Goal: Transaction & Acquisition: Purchase product/service

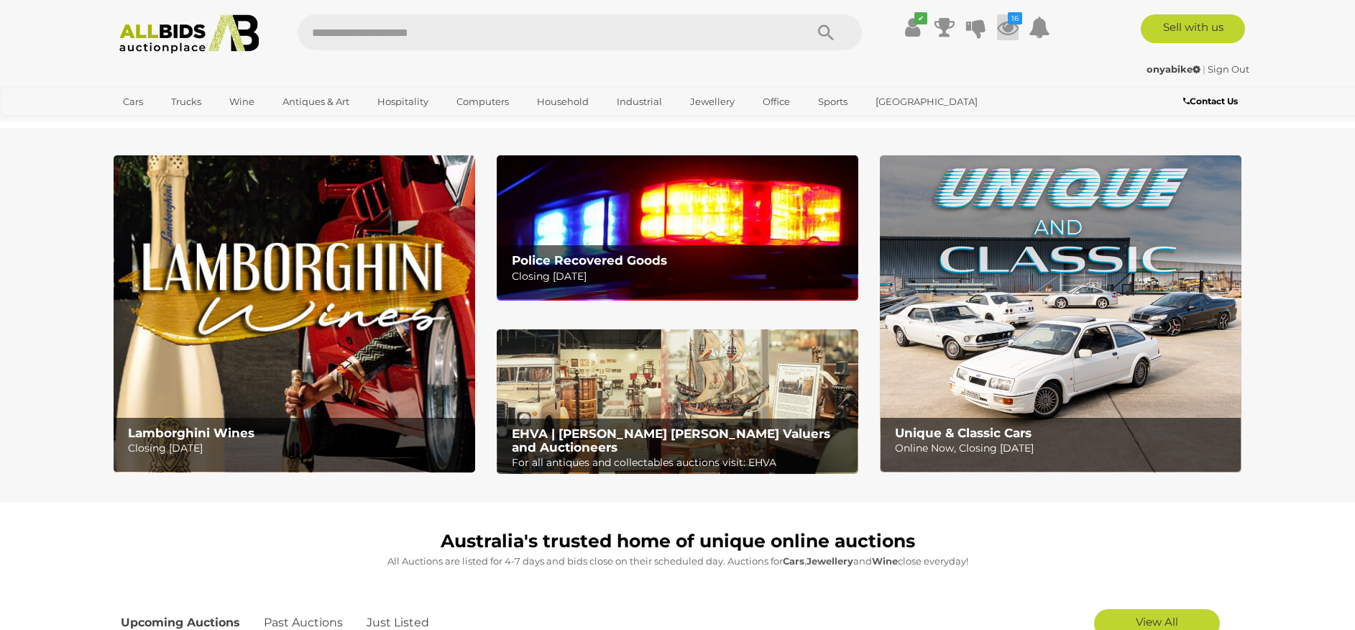
click at [1014, 29] on icon at bounding box center [1008, 27] width 22 height 26
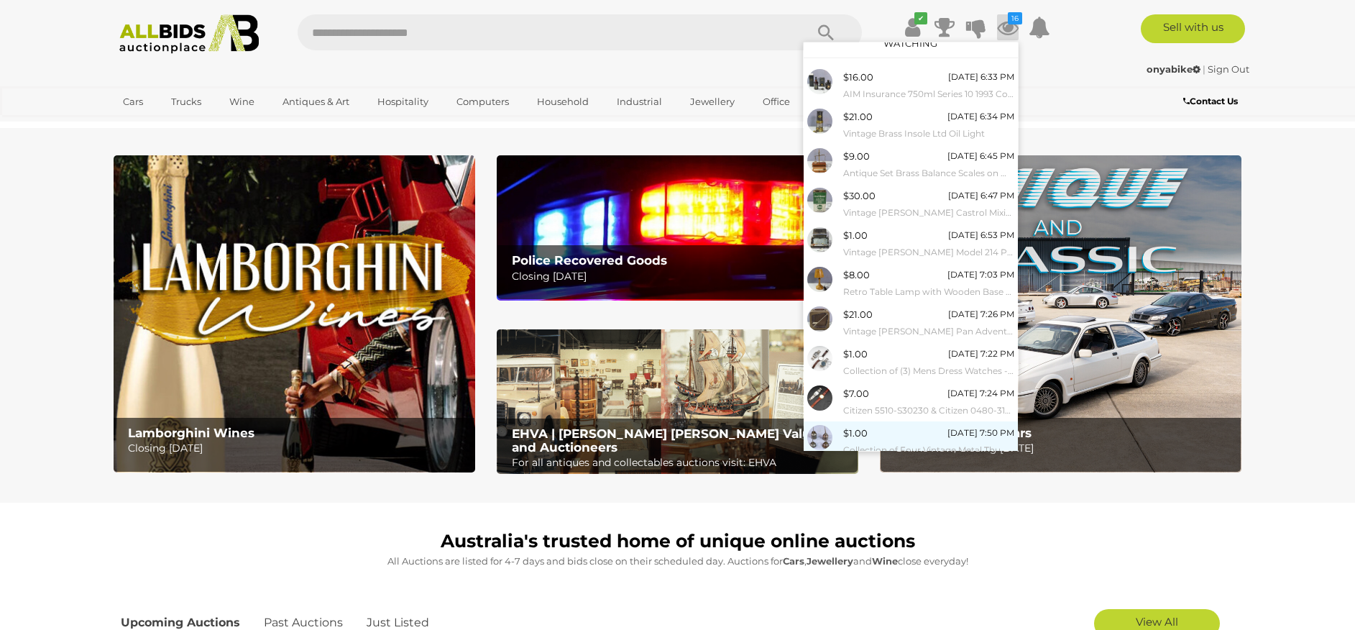
scroll to position [50, 0]
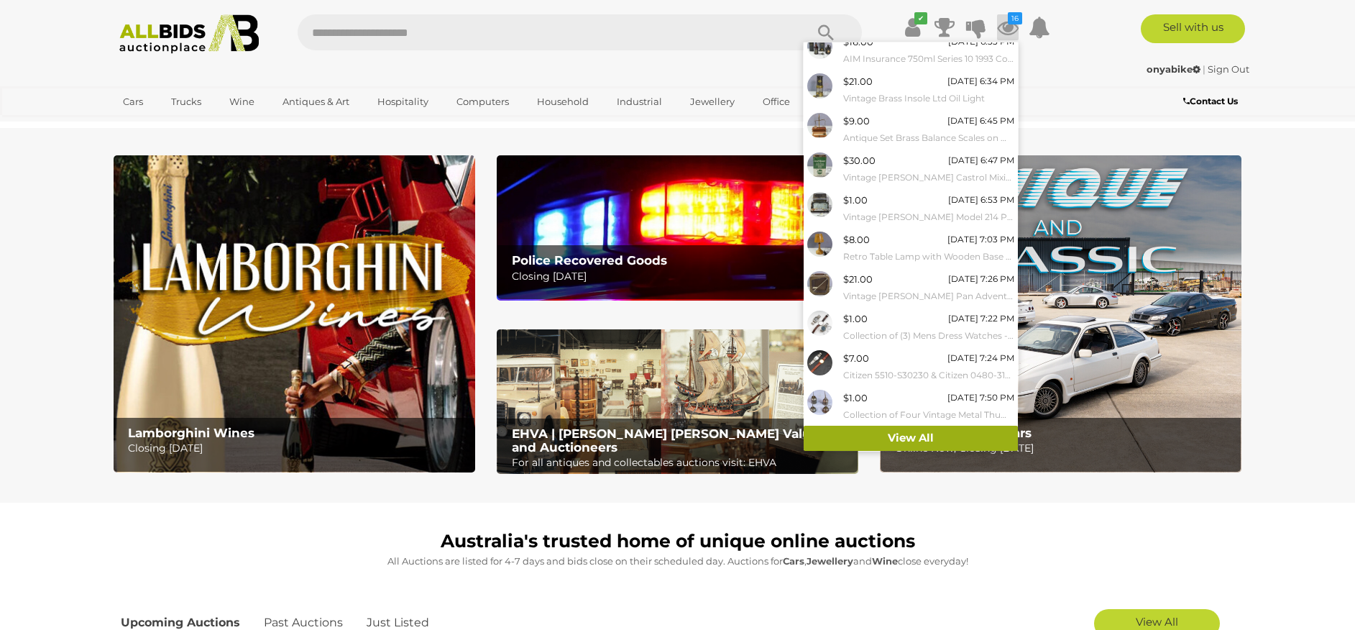
click at [912, 438] on link "View All" at bounding box center [911, 438] width 214 height 25
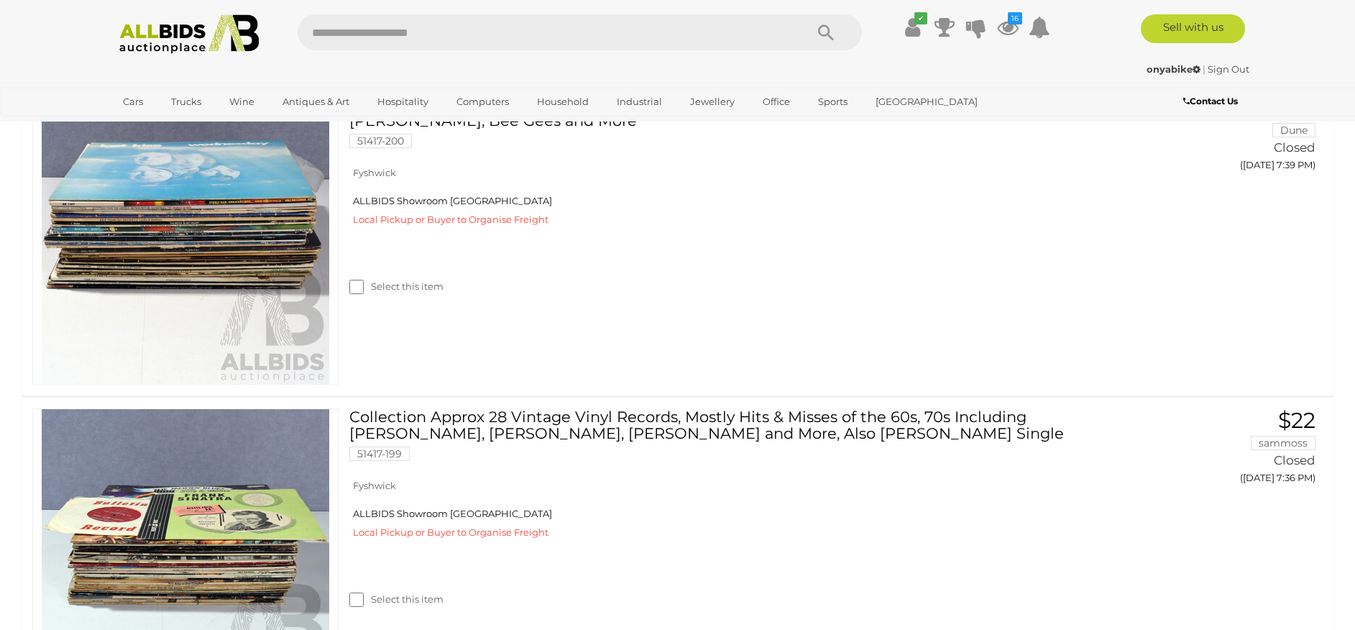
scroll to position [5099, 0]
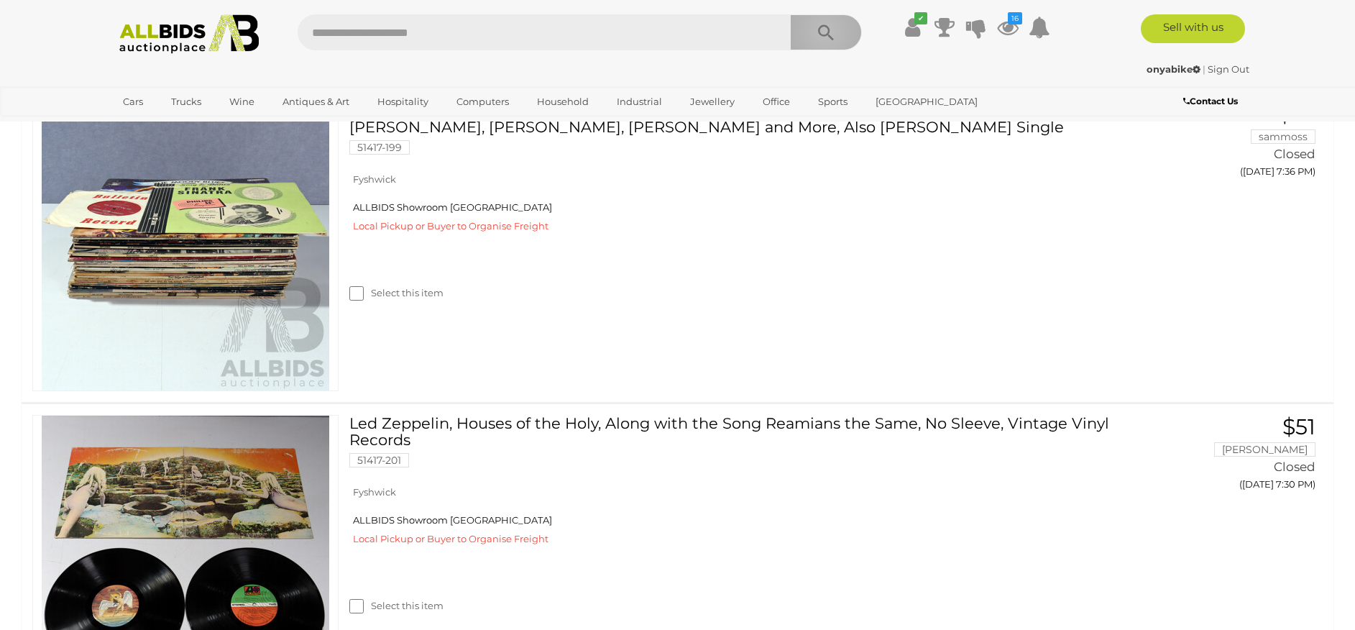
click at [825, 31] on icon "Search" at bounding box center [826, 33] width 16 height 22
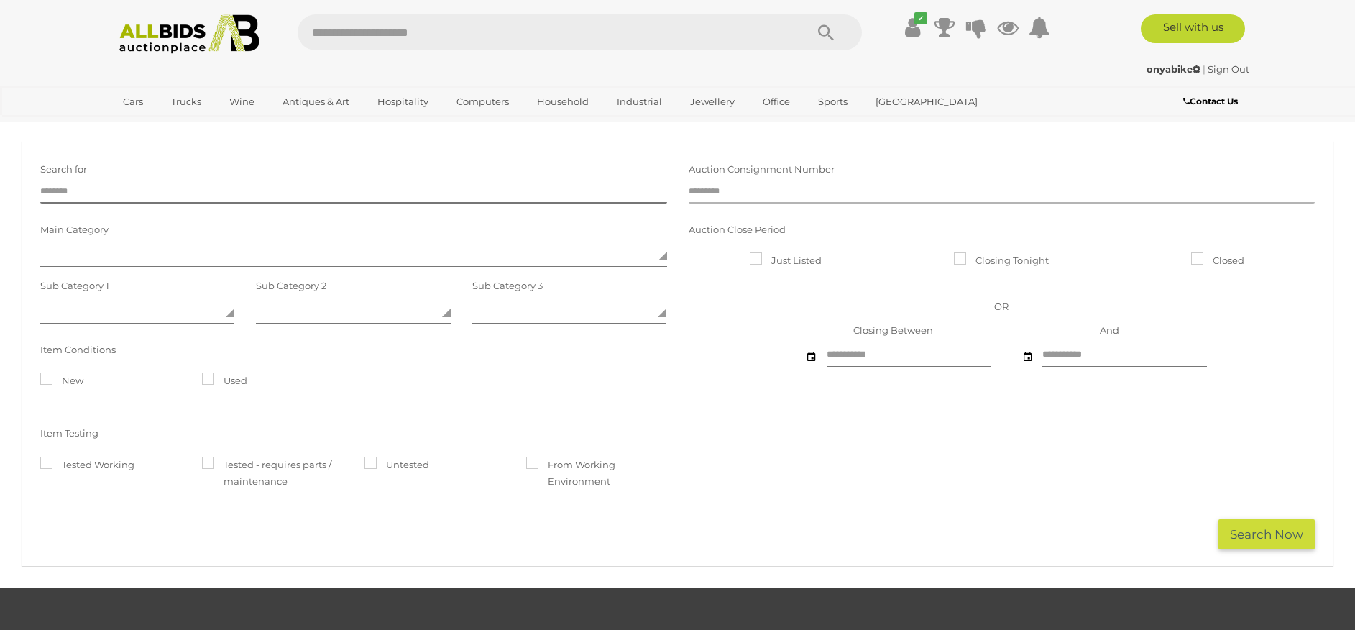
click at [719, 190] on input "text" at bounding box center [1002, 193] width 627 height 22
type input "*****"
click button "Search Now" at bounding box center [1266, 534] width 96 height 31
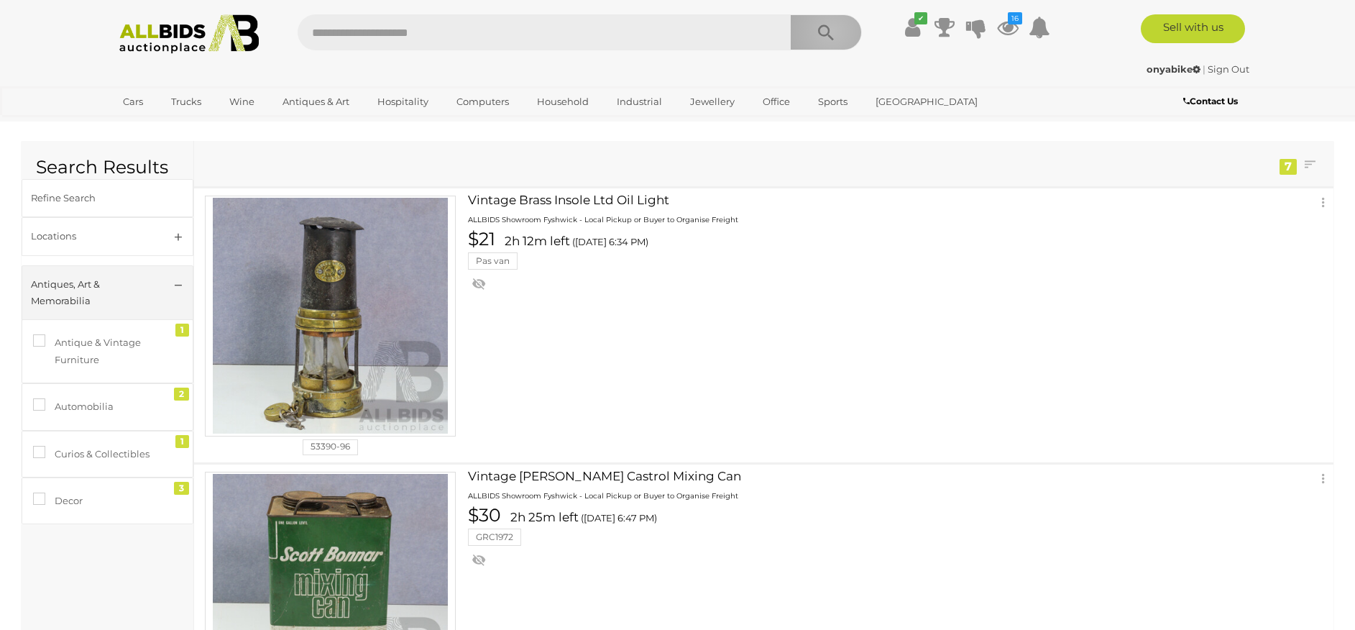
click at [831, 31] on icon "Search" at bounding box center [826, 33] width 16 height 22
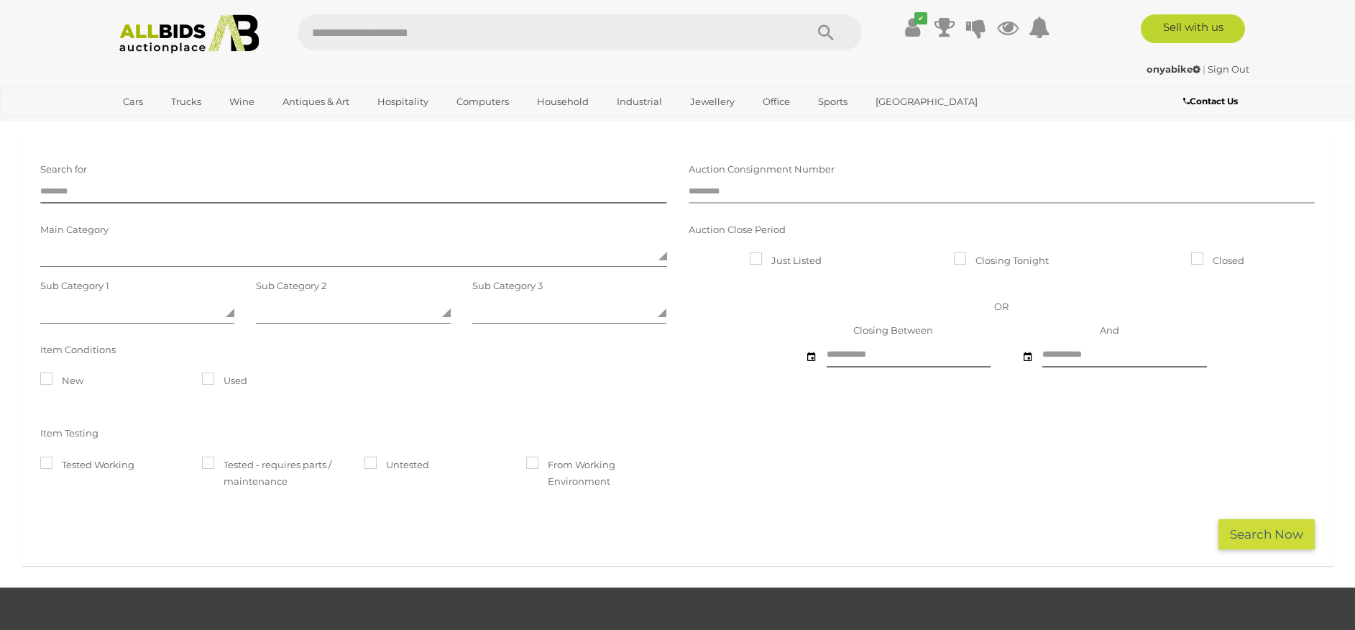
click at [745, 193] on input "text" at bounding box center [1002, 193] width 627 height 22
type input "*****"
click button "Search Now" at bounding box center [1266, 534] width 96 height 31
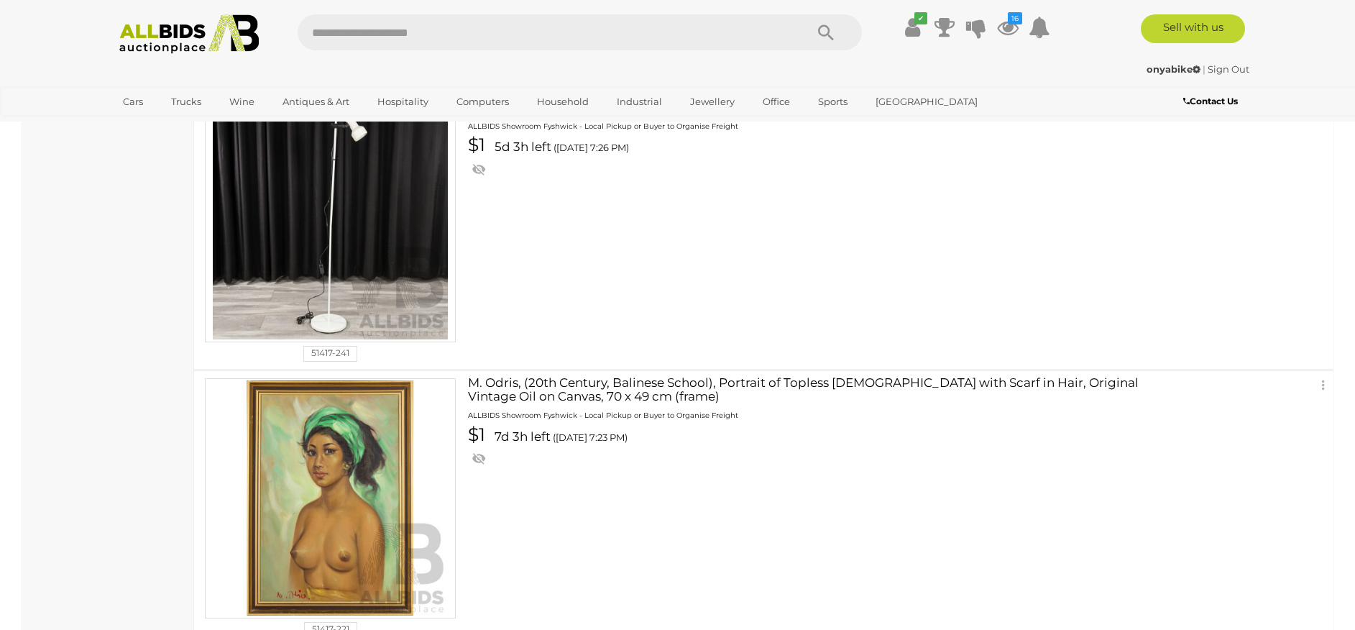
scroll to position [975, 0]
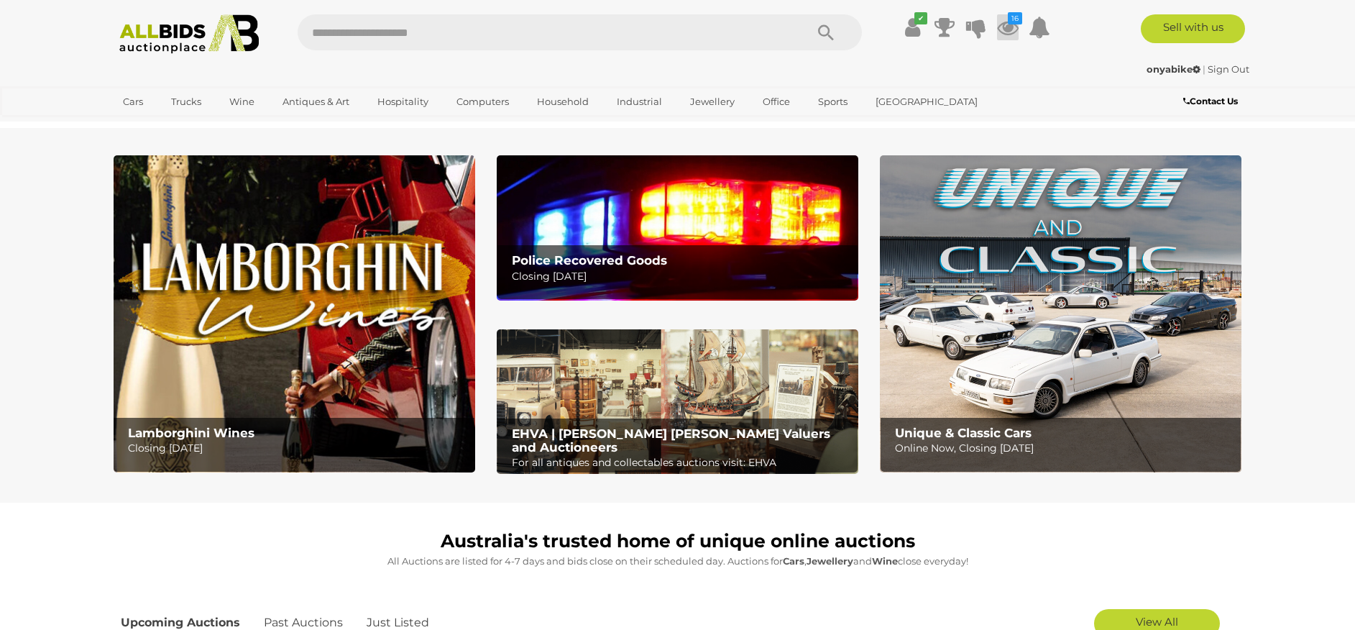
click at [1005, 29] on icon at bounding box center [1008, 27] width 22 height 26
click at [823, 32] on icon "Search" at bounding box center [826, 33] width 16 height 22
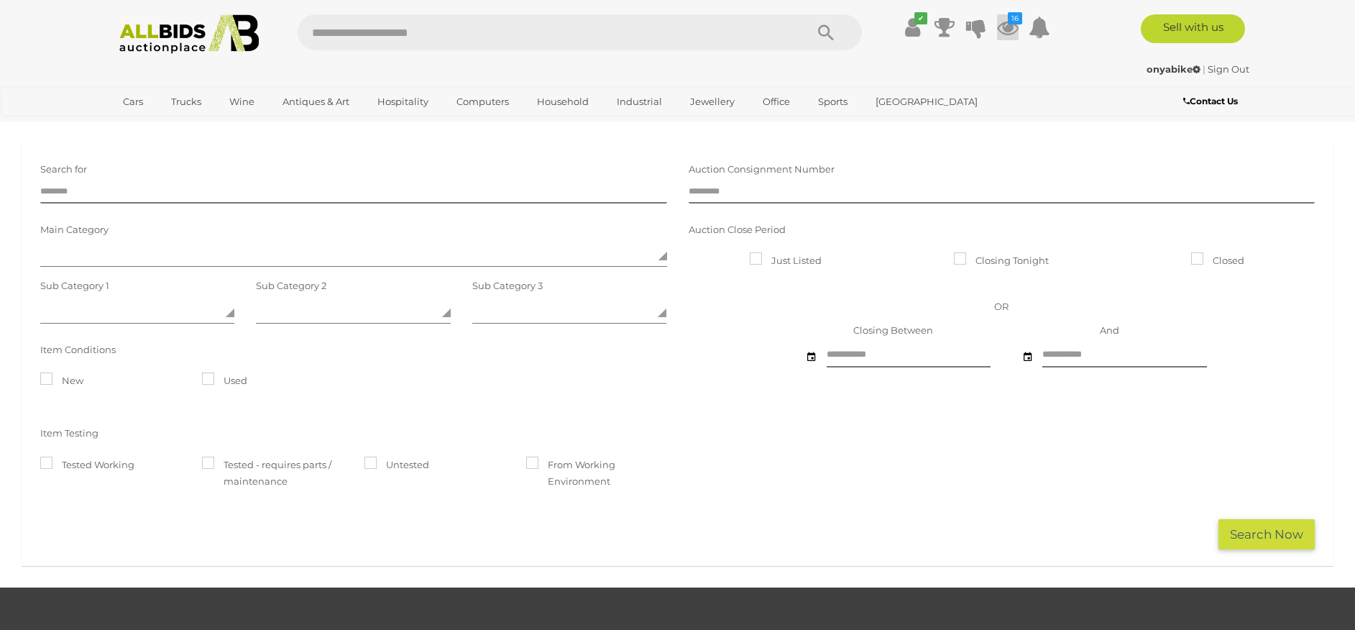
click at [1005, 29] on icon at bounding box center [1008, 27] width 22 height 26
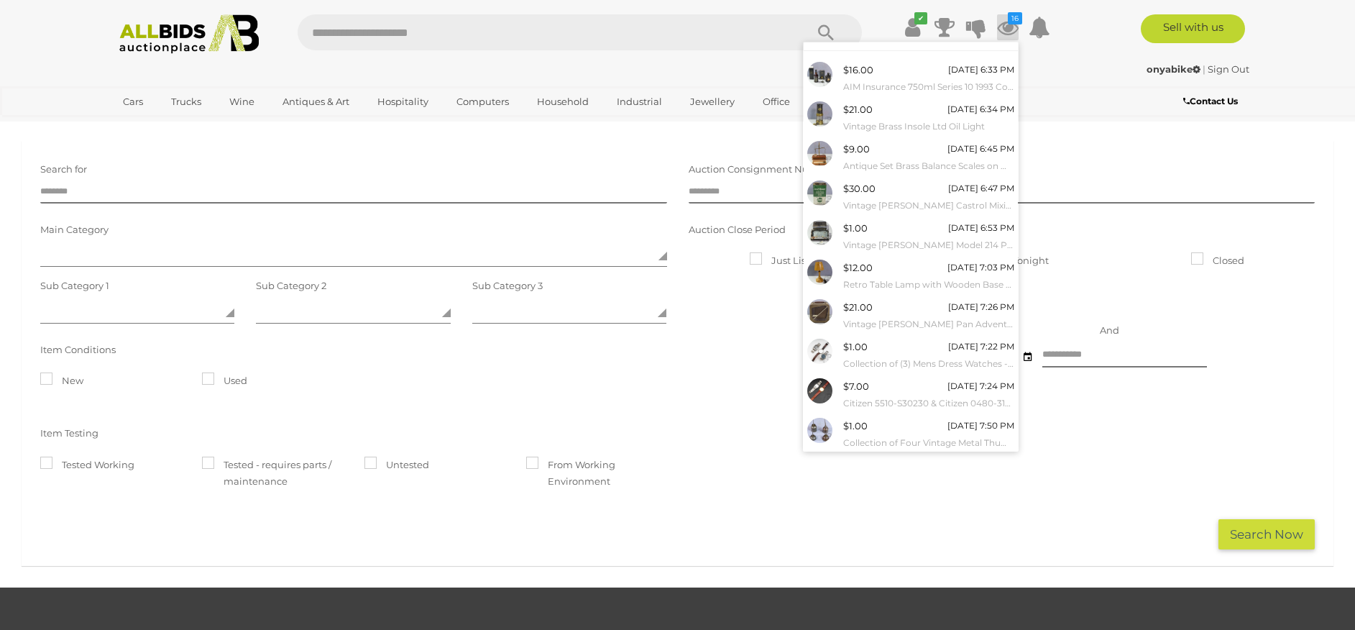
scroll to position [50, 0]
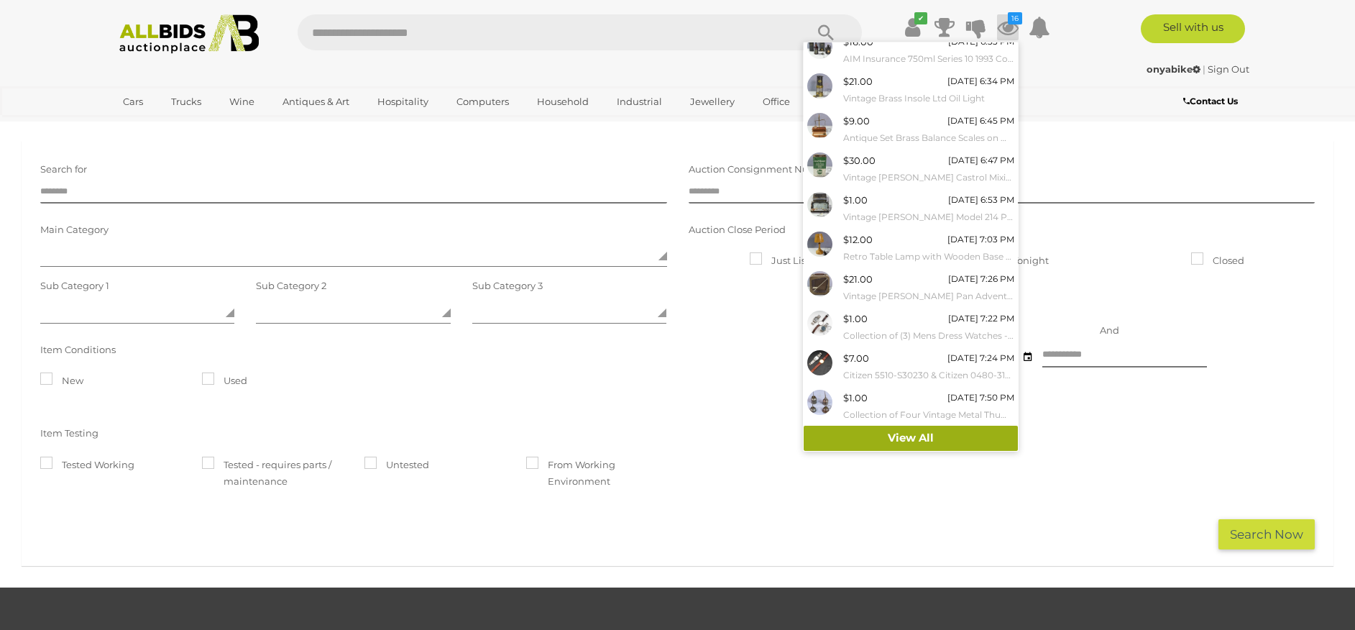
click at [906, 438] on link "View All" at bounding box center [911, 438] width 214 height 25
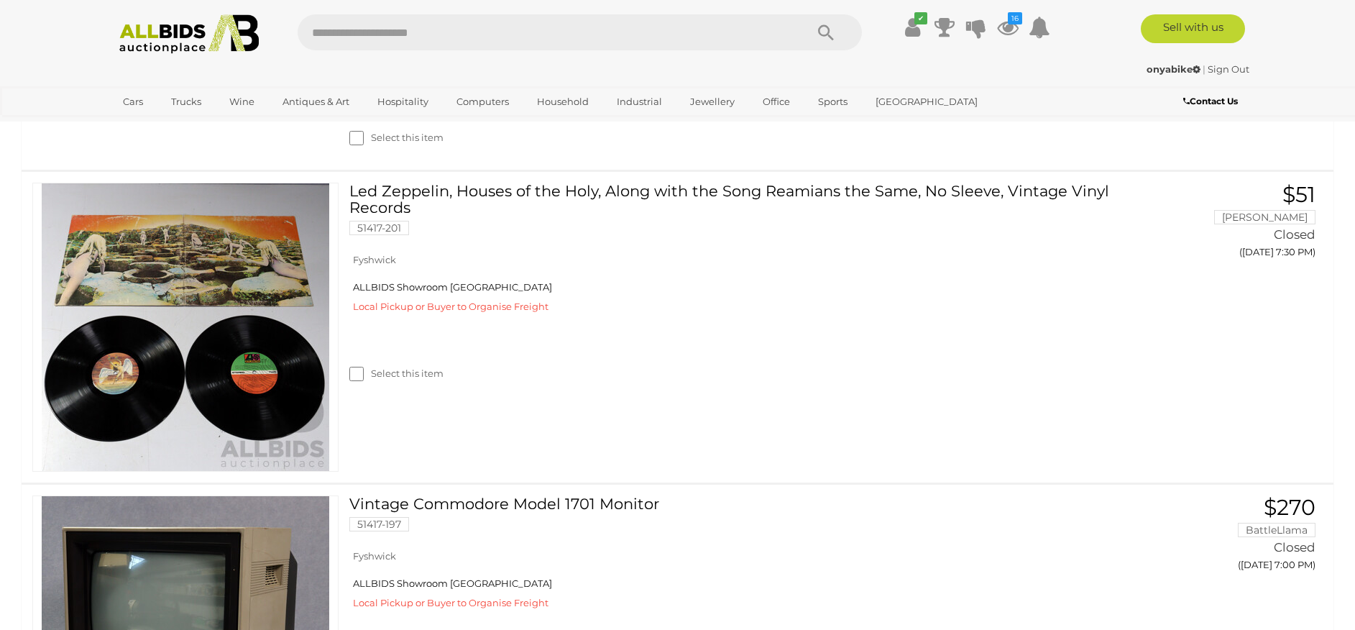
scroll to position [4222, 0]
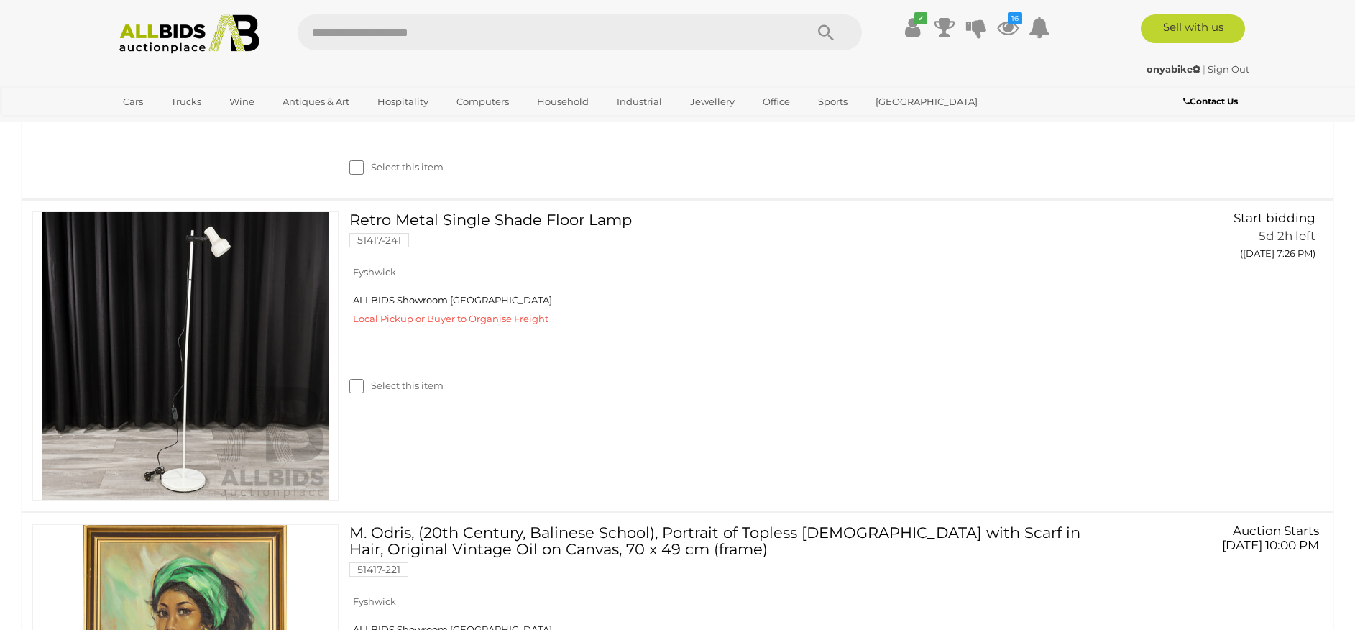
click at [820, 30] on icon "Search" at bounding box center [826, 33] width 16 height 22
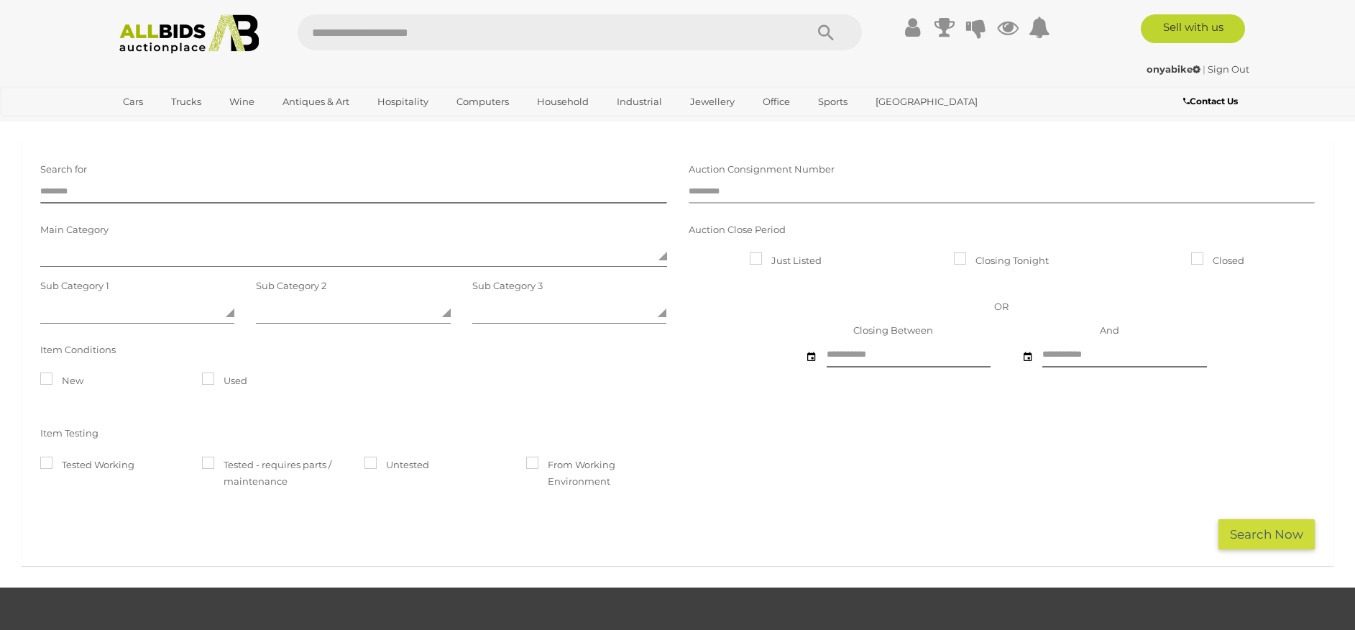
click at [738, 194] on input "text" at bounding box center [1002, 193] width 627 height 22
type input "*****"
click button "Search Now" at bounding box center [1266, 534] width 96 height 31
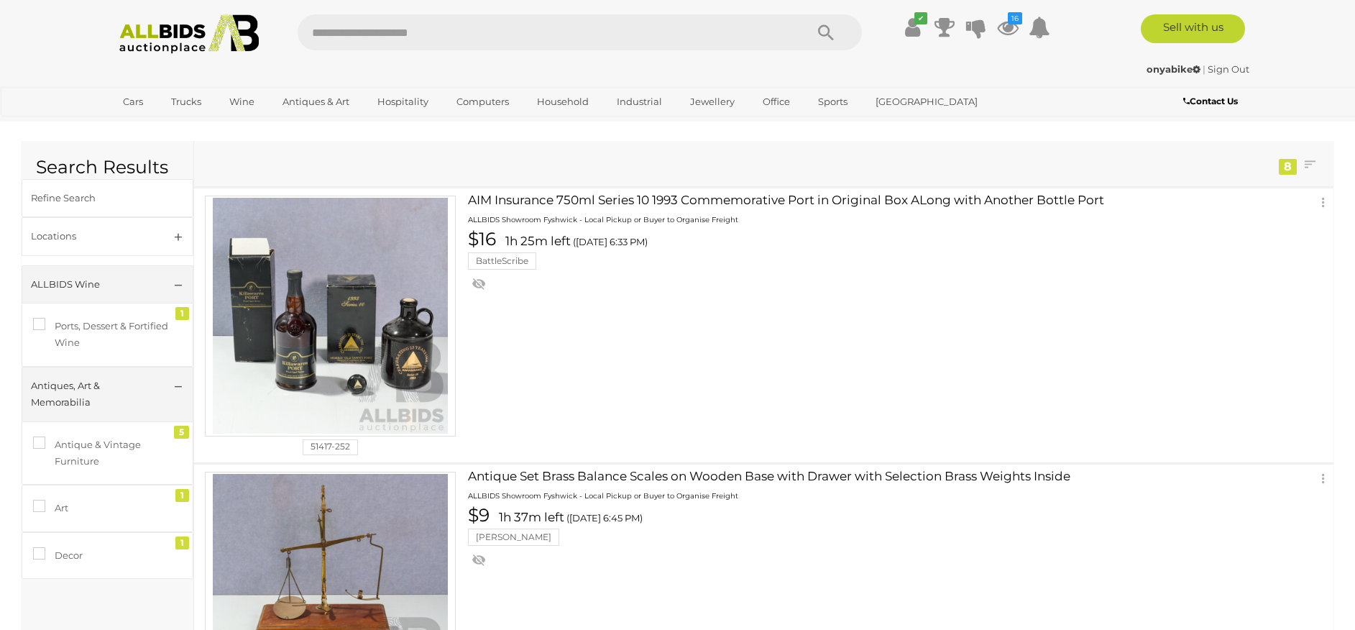
click at [186, 37] on img at bounding box center [189, 34] width 156 height 40
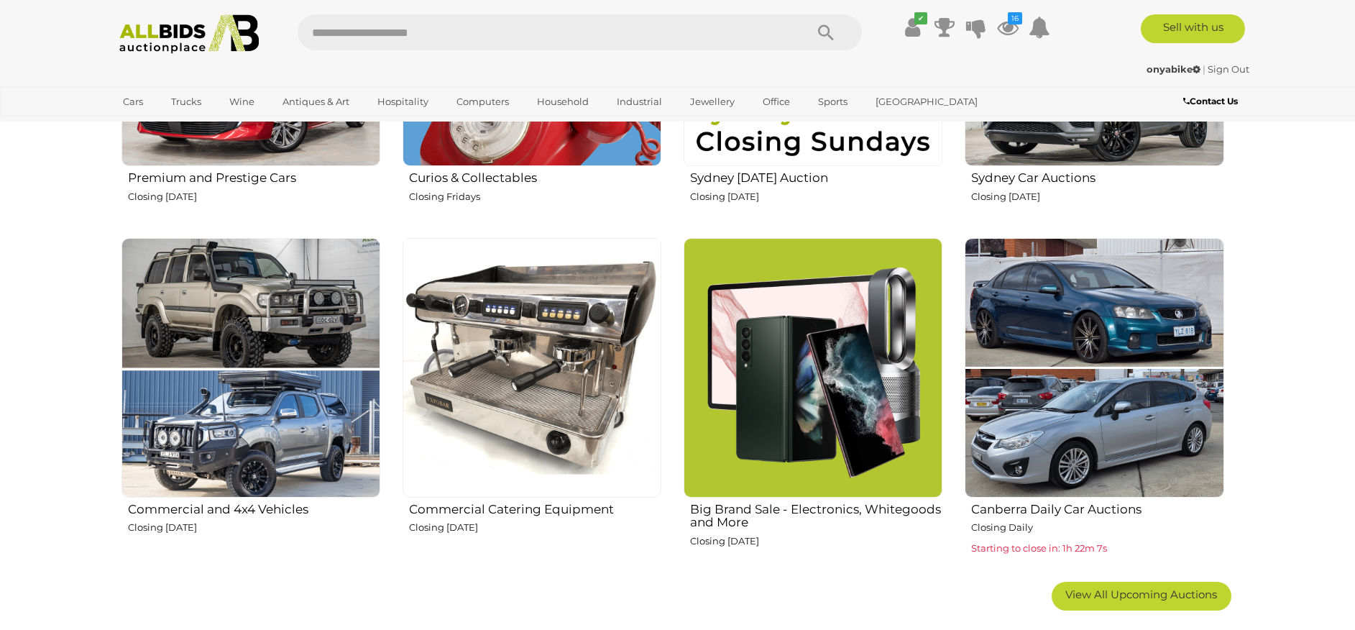
scroll to position [278, 0]
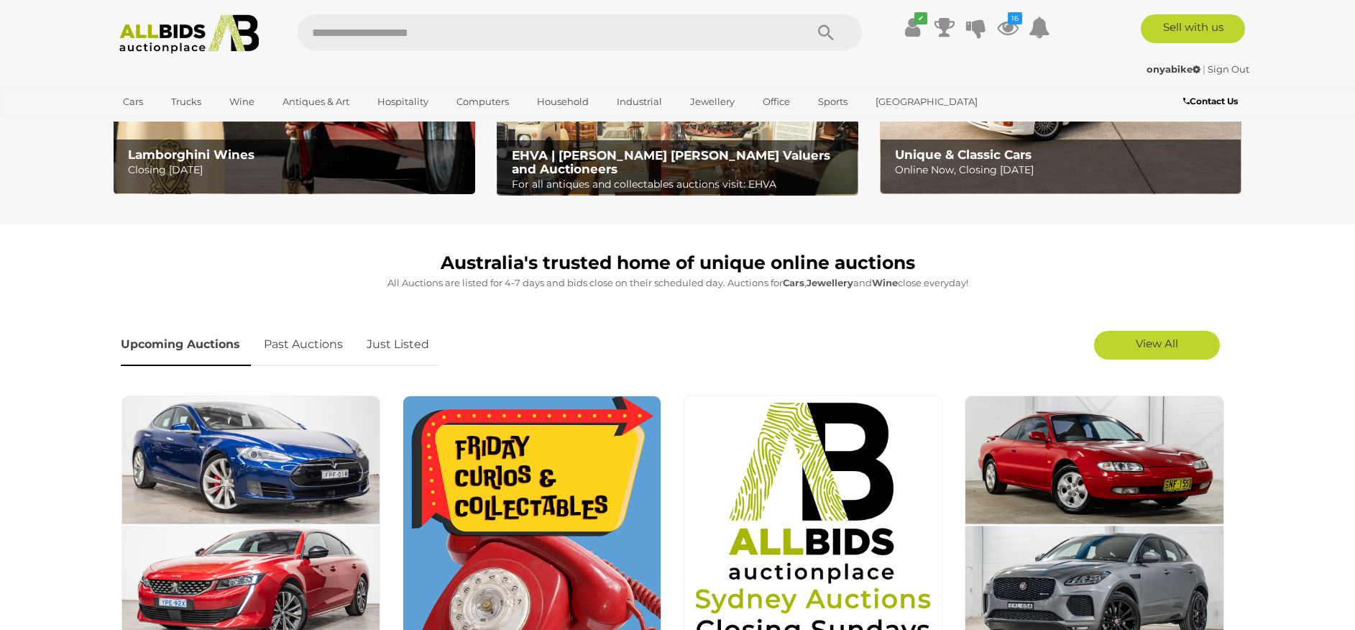
click at [384, 352] on link "Just Listed" at bounding box center [398, 344] width 84 height 42
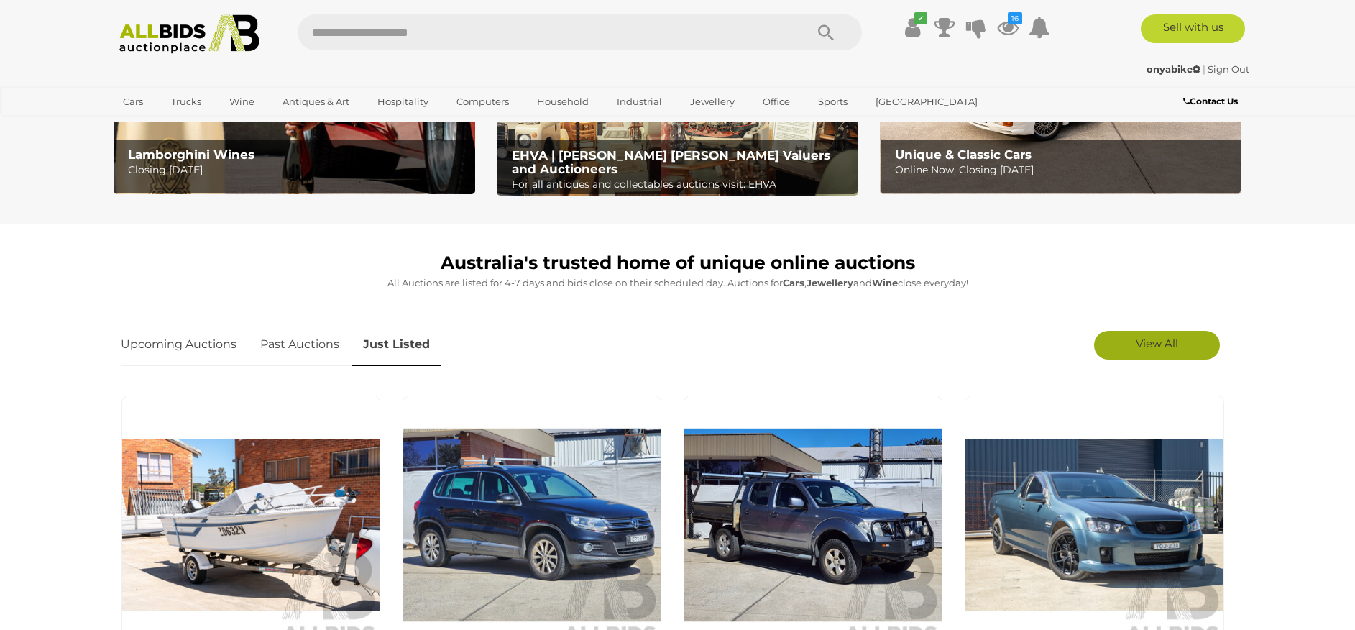
click at [1141, 357] on link "View All" at bounding box center [1157, 345] width 126 height 29
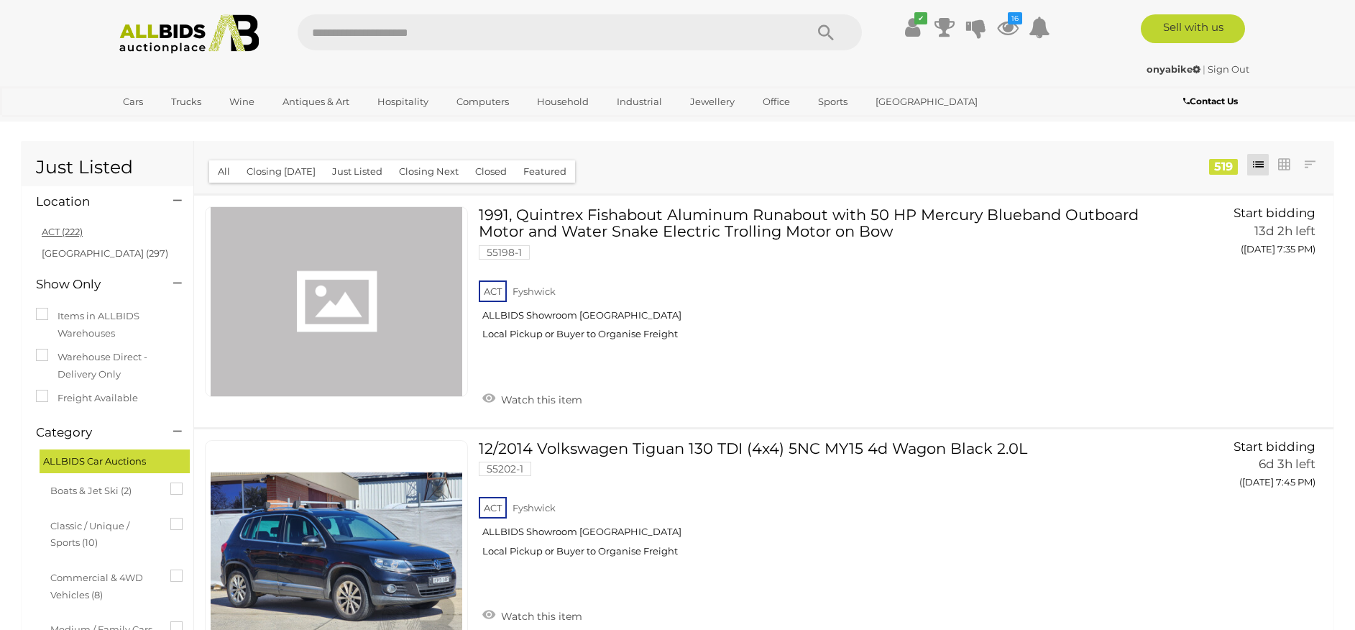
click at [52, 227] on link "ACT (222)" at bounding box center [62, 232] width 41 height 12
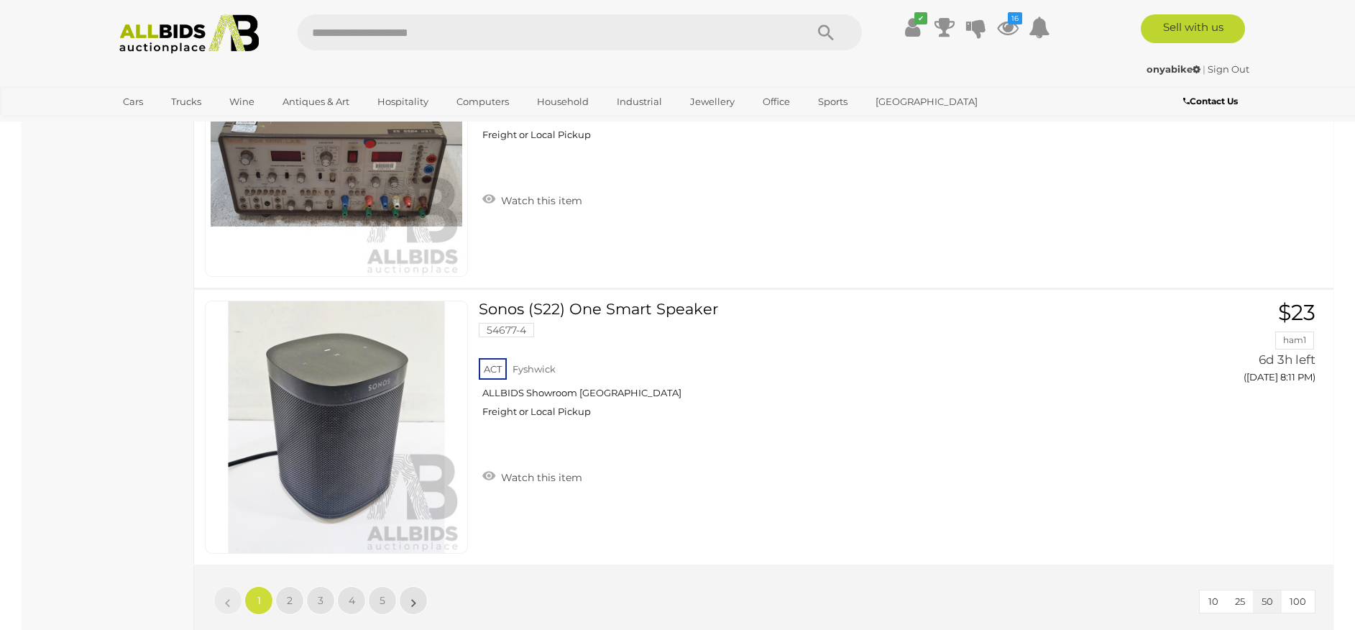
scroll to position [13628, 0]
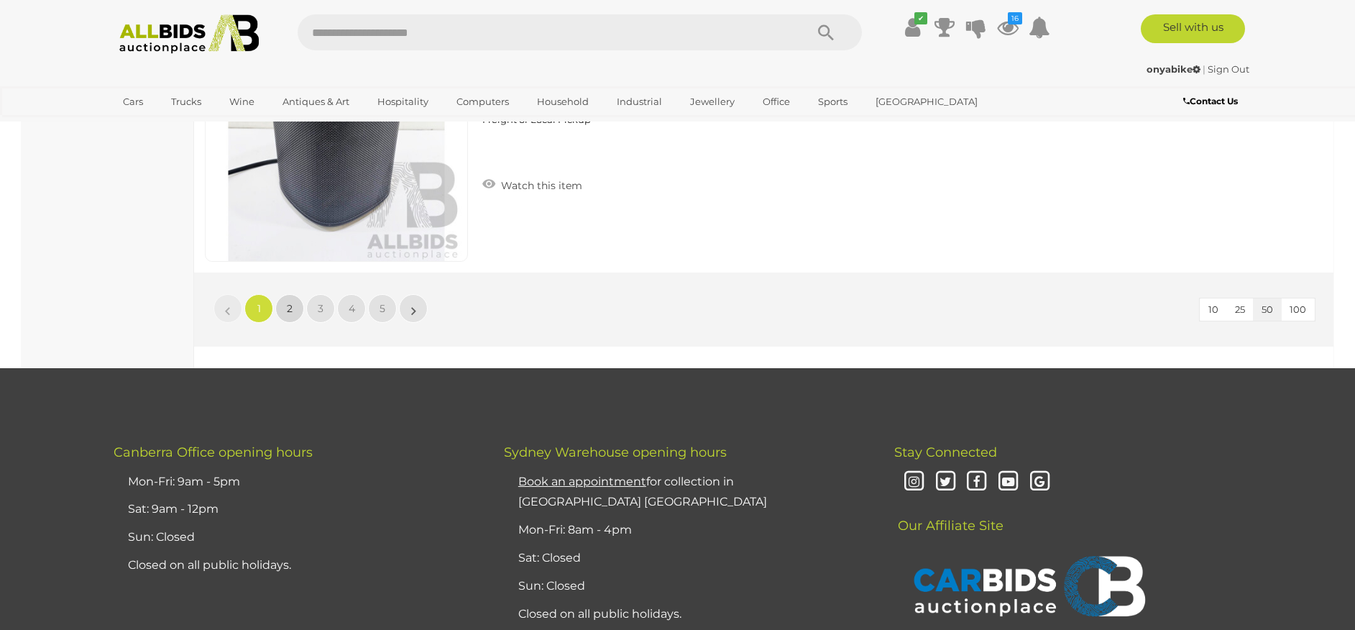
click at [283, 311] on link "2" at bounding box center [289, 308] width 29 height 29
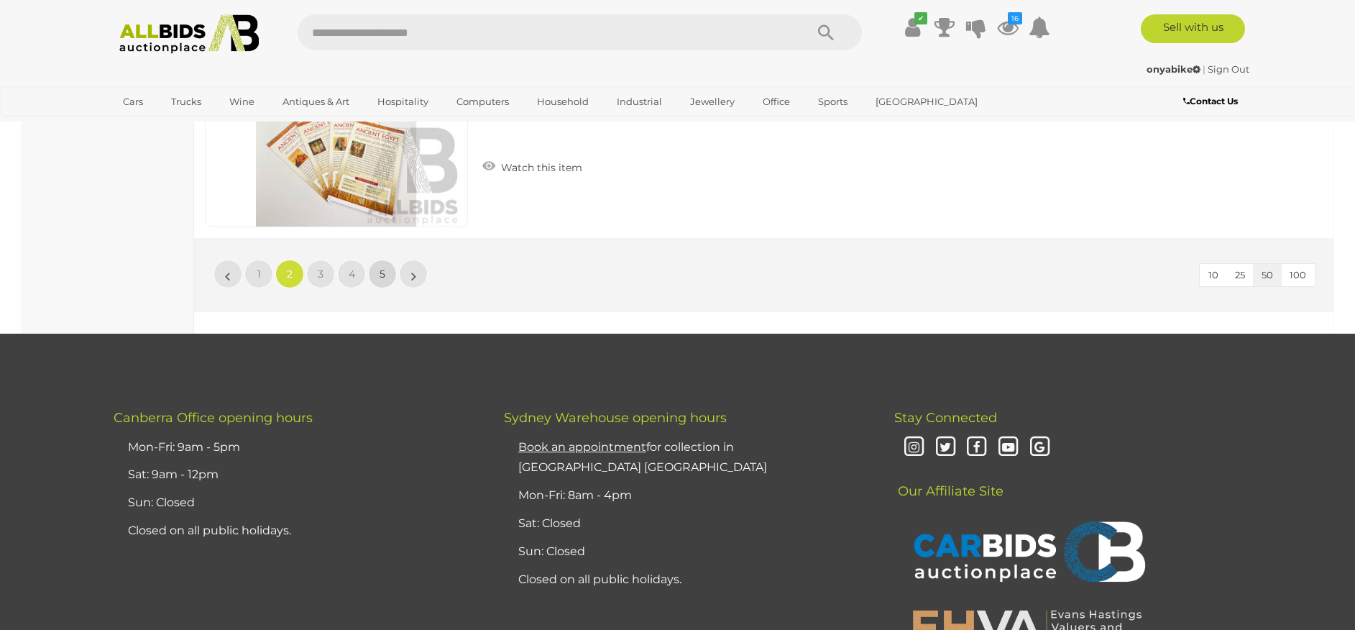
scroll to position [13709, 0]
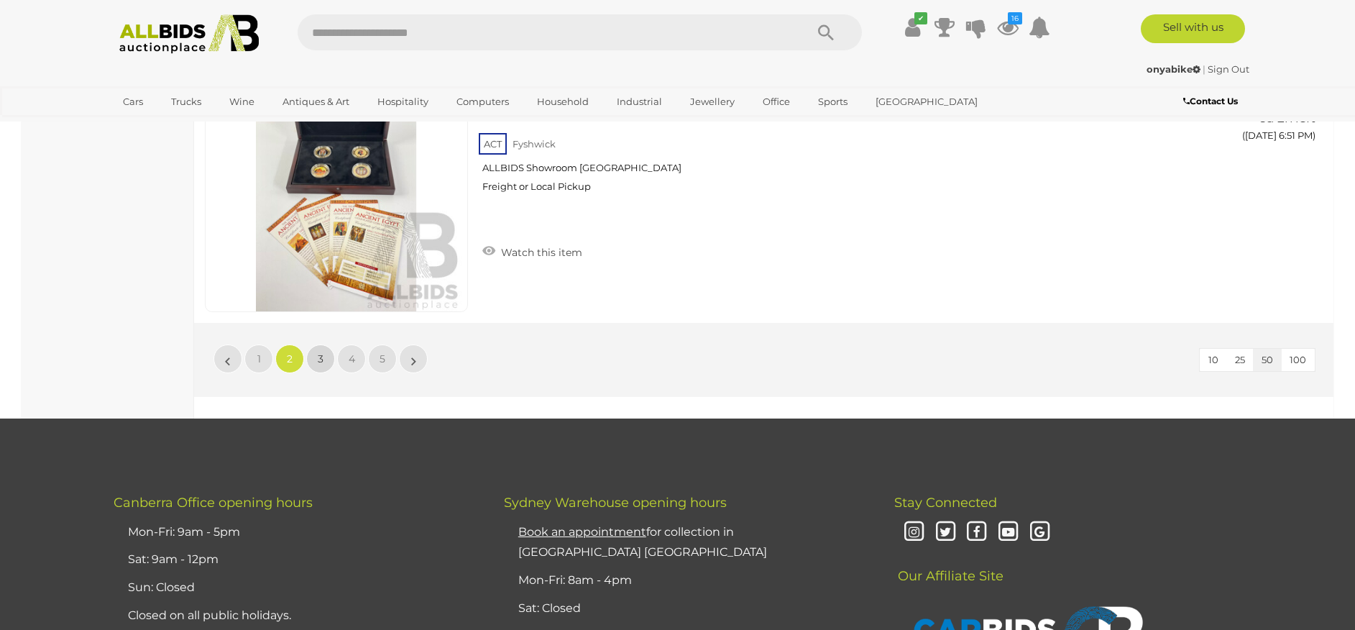
click at [321, 359] on span "3" at bounding box center [321, 358] width 6 height 13
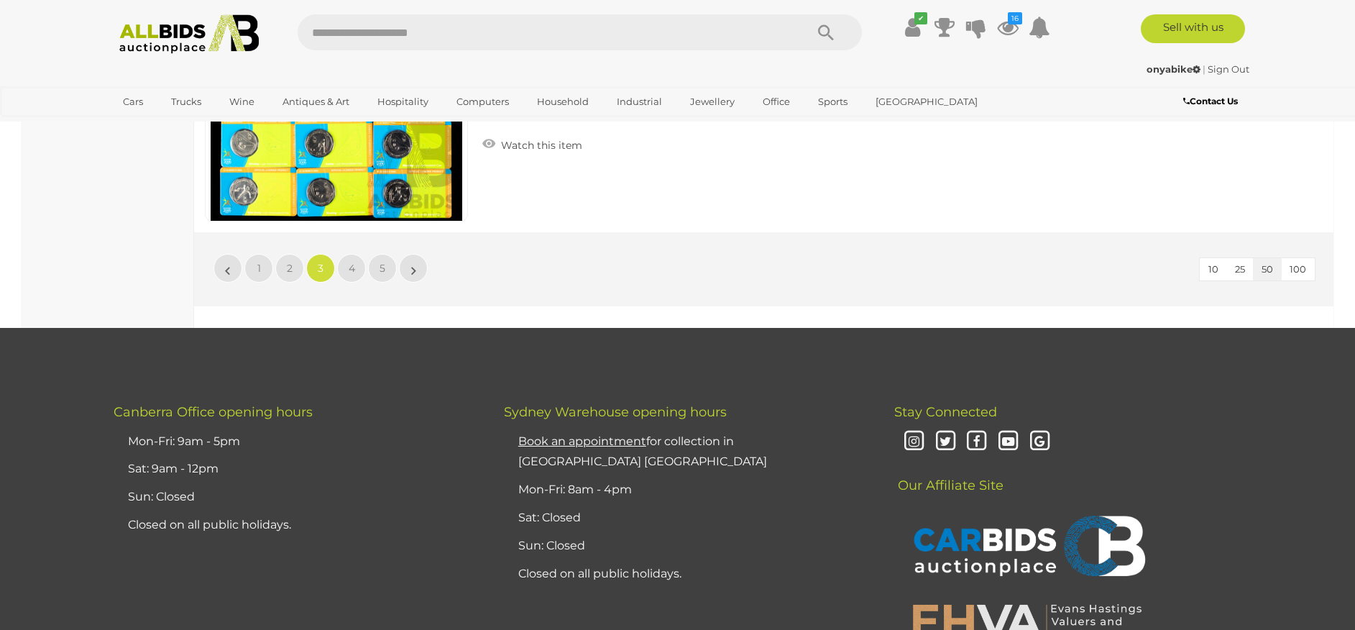
scroll to position [13802, 0]
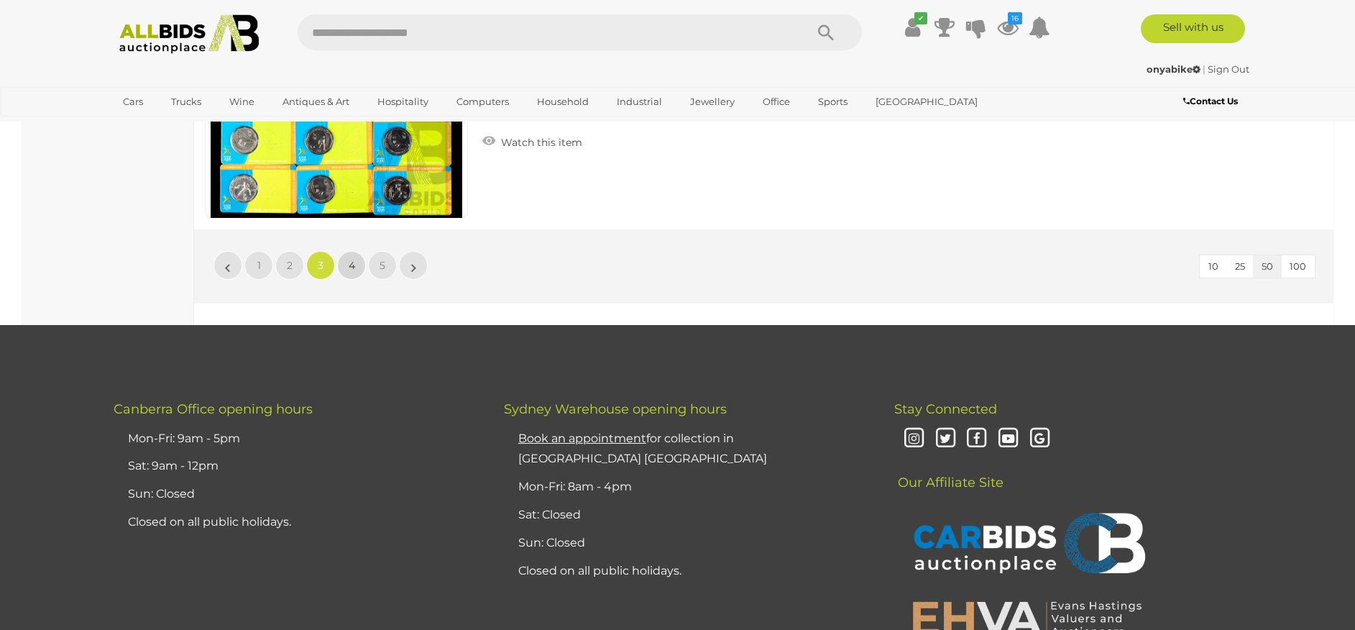
click at [352, 272] on link "4" at bounding box center [351, 265] width 29 height 29
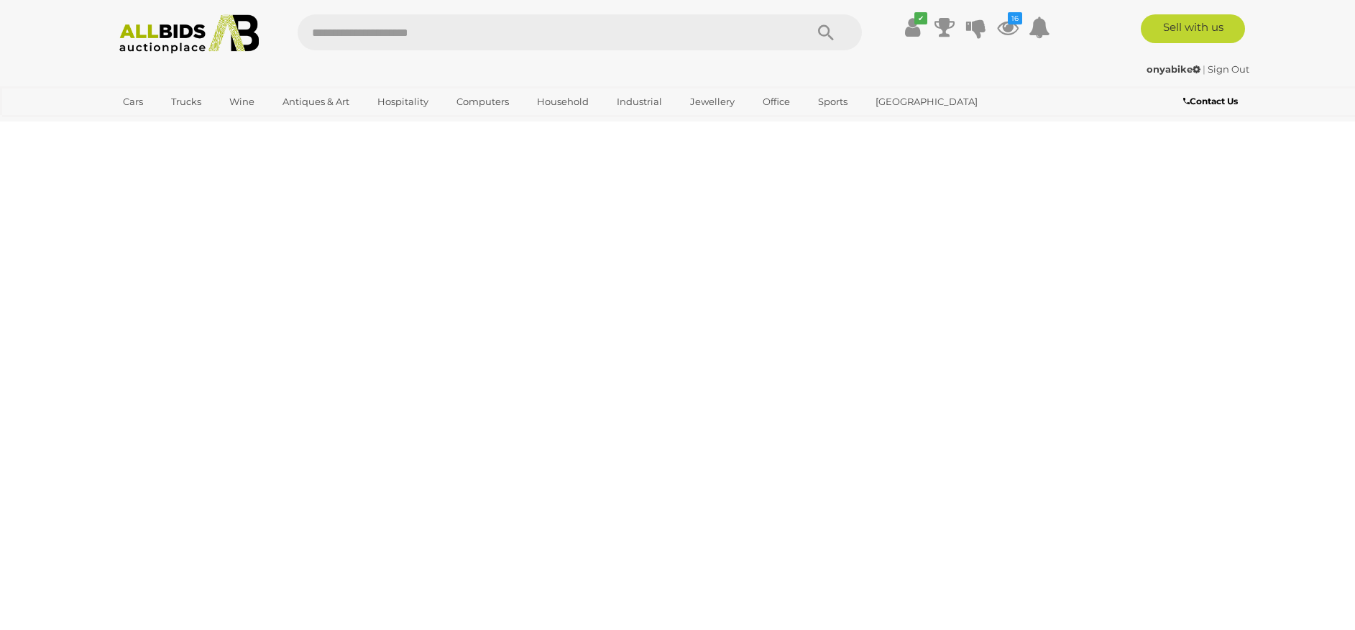
scroll to position [0, 0]
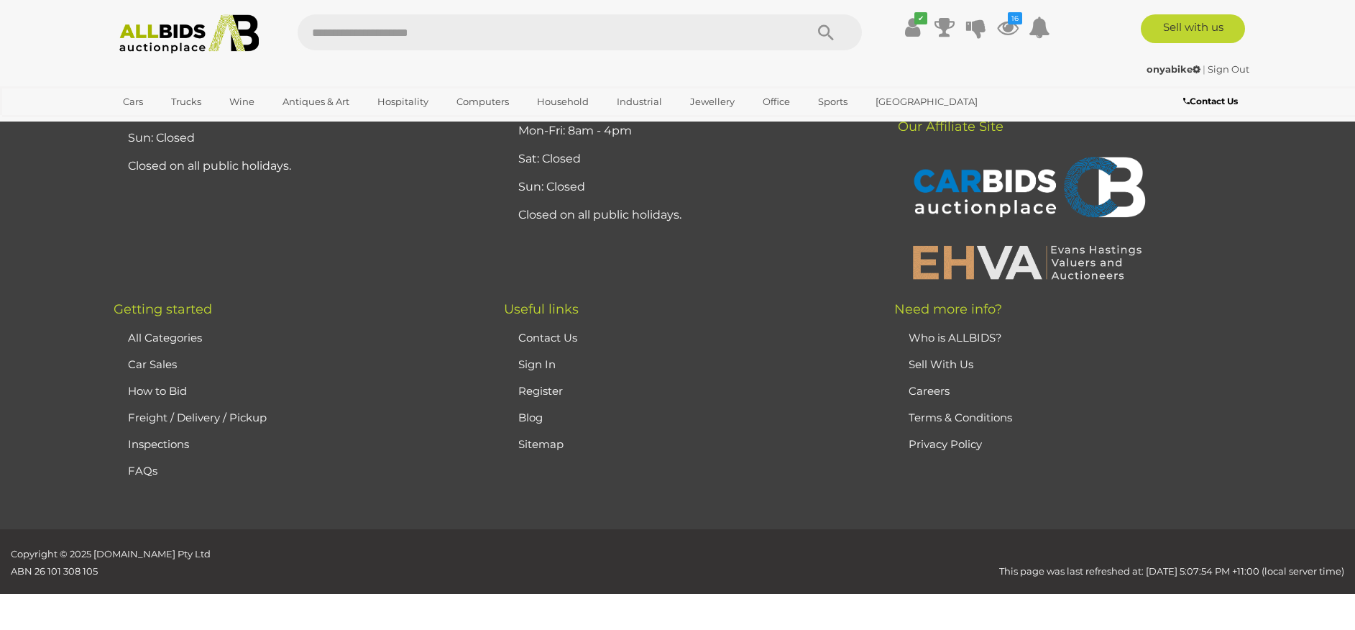
scroll to position [13855, 0]
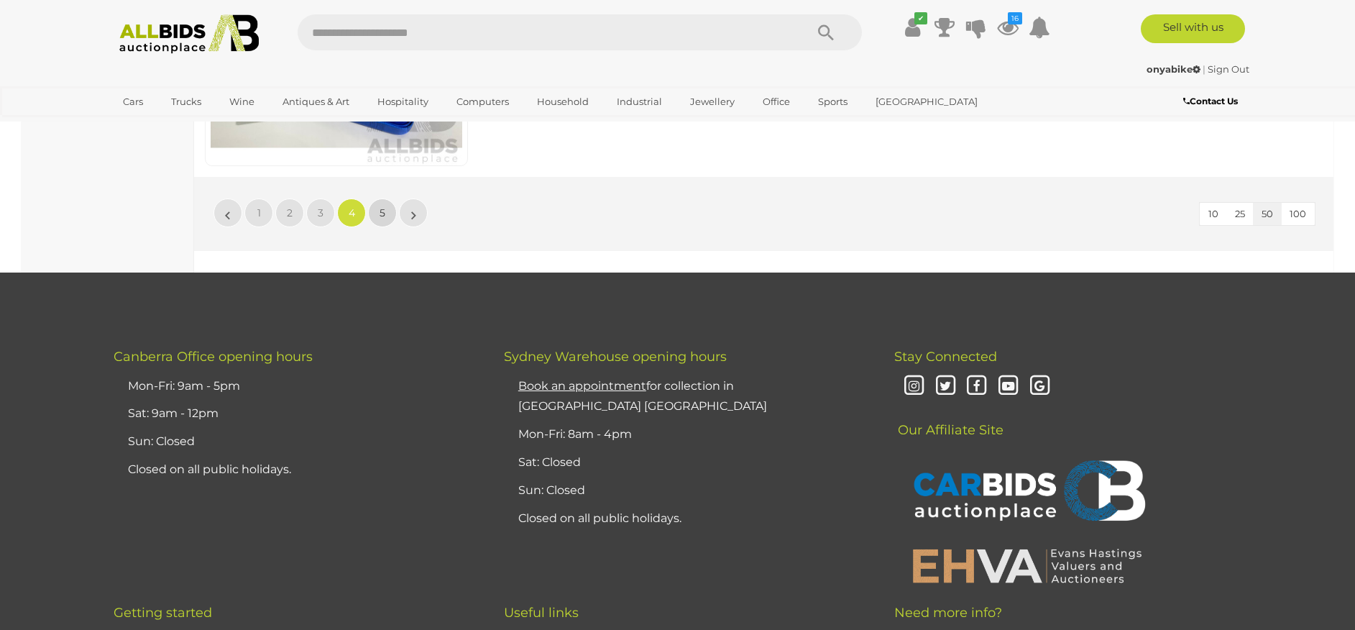
click at [382, 212] on span "5" at bounding box center [383, 212] width 6 height 13
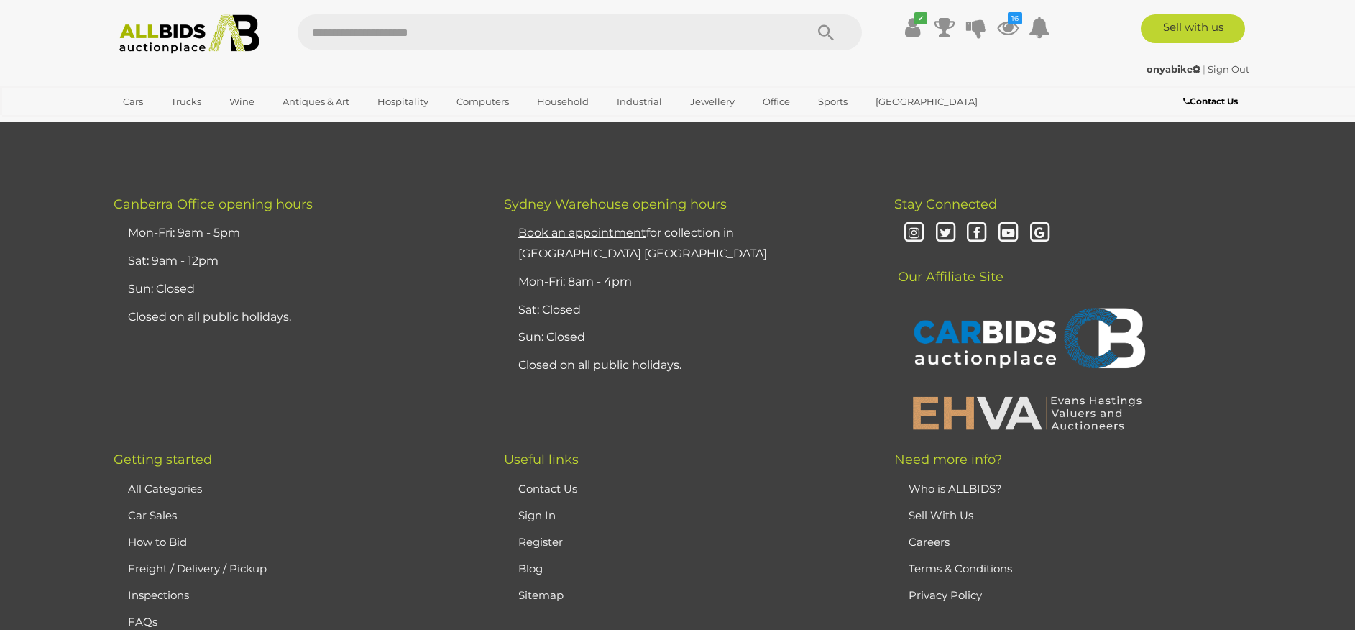
scroll to position [6266, 0]
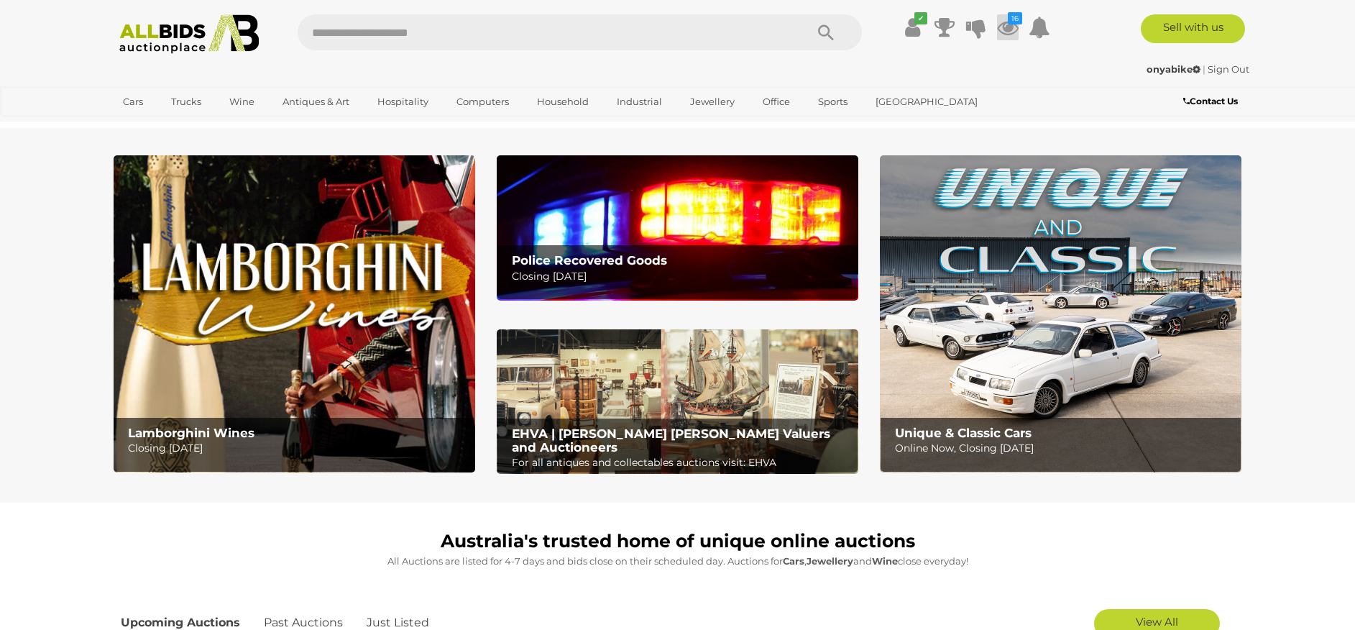
click at [1004, 32] on icon at bounding box center [1008, 27] width 22 height 26
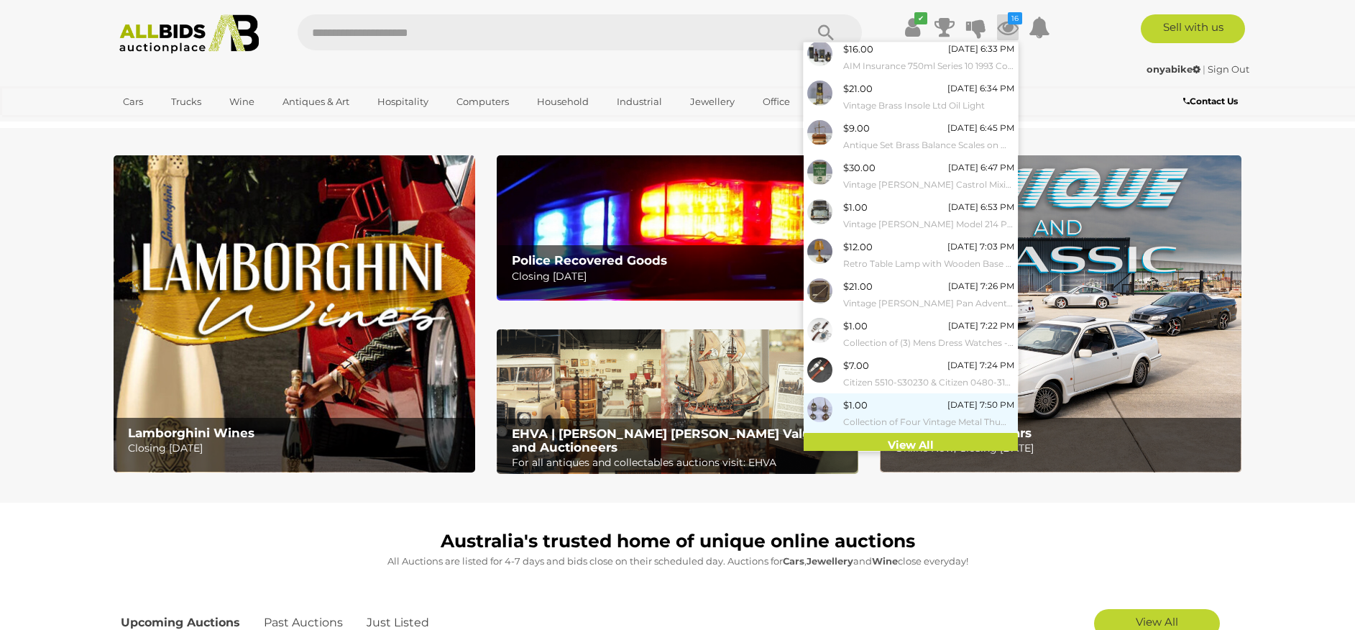
scroll to position [50, 0]
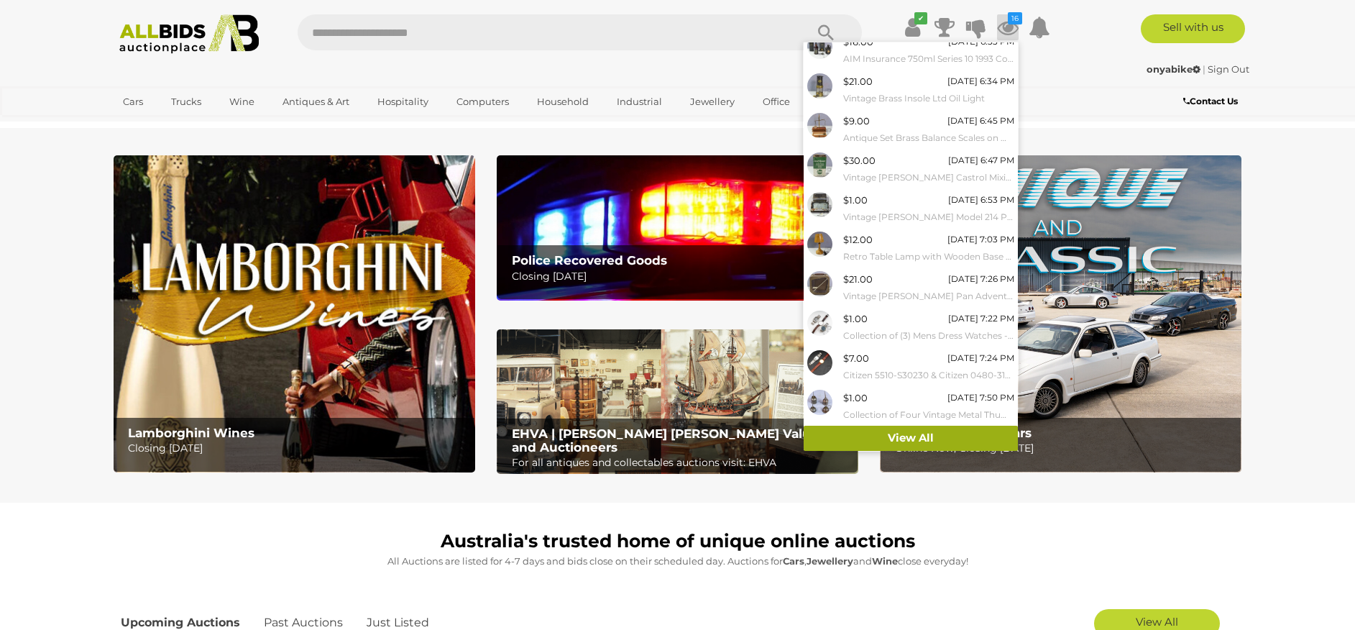
click at [914, 431] on link "View All" at bounding box center [911, 438] width 214 height 25
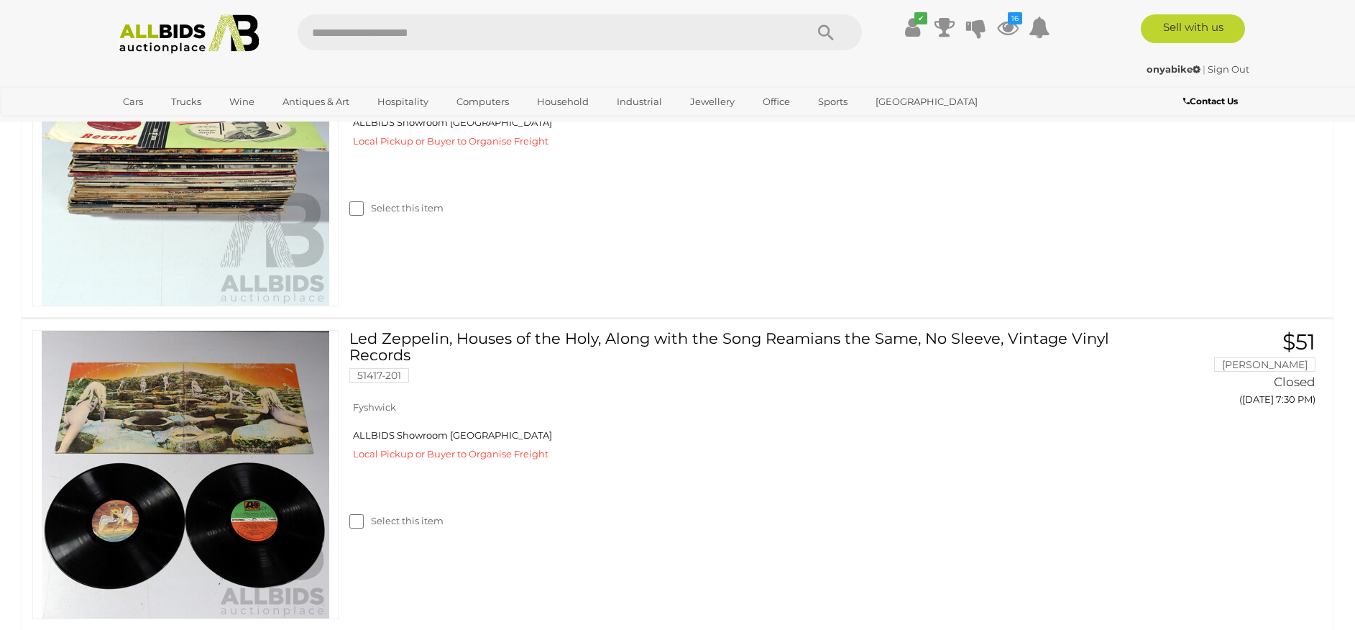
scroll to position [5236, 0]
